Goal: Subscribe to service/newsletter

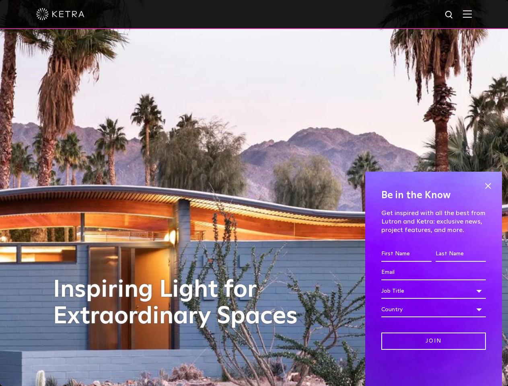
click at [254, 193] on div "Inspiring Light for Extraordinary Spaces" at bounding box center [254, 193] width 403 height 386
click at [254, 15] on div at bounding box center [254, 14] width 436 height 28
click at [472, 14] on img at bounding box center [467, 14] width 9 height 8
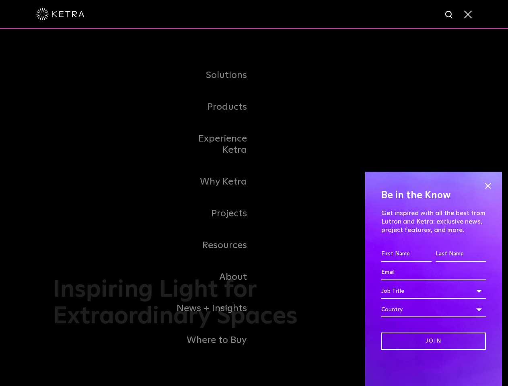
click at [434, 298] on div "Job Title" at bounding box center [434, 291] width 105 height 15
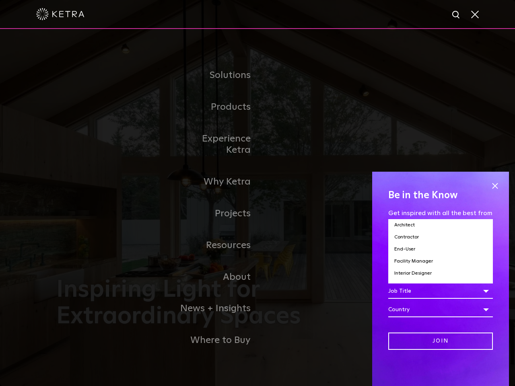
click at [434, 291] on div "Job Title" at bounding box center [440, 291] width 105 height 15
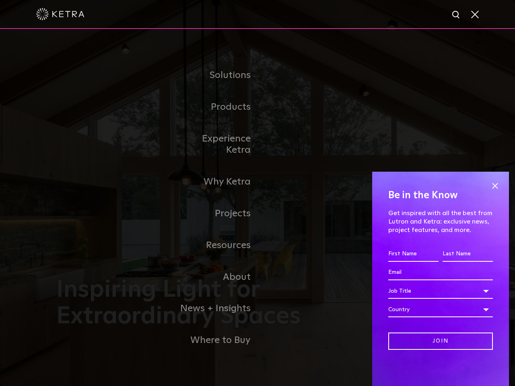
click at [434, 310] on div "Country" at bounding box center [440, 309] width 105 height 15
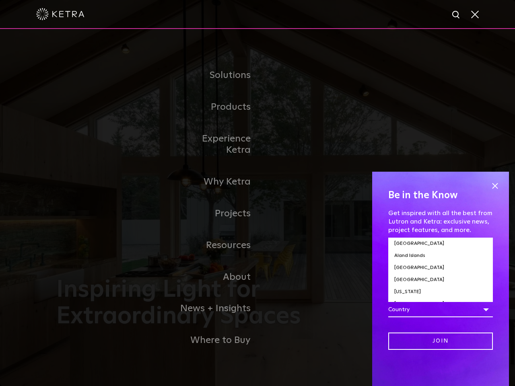
click at [488, 186] on div "Be in the Know Get inspired with all the best from Lutron and [PERSON_NAME]: ex…" at bounding box center [440, 279] width 137 height 215
